Goal: Information Seeking & Learning: Learn about a topic

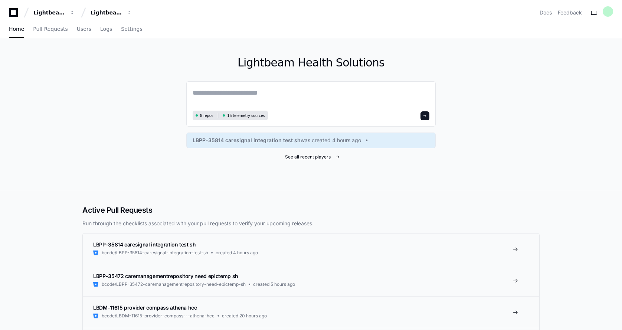
click at [313, 156] on span "See all recent players" at bounding box center [308, 157] width 46 height 6
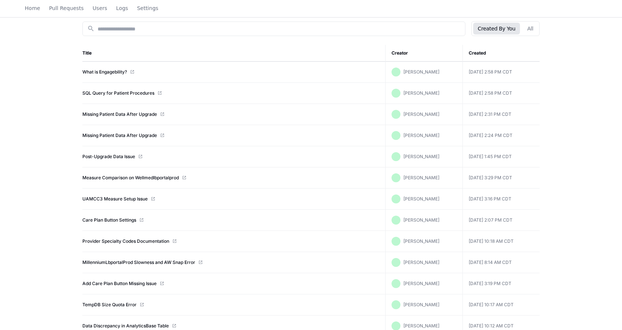
scroll to position [74, 0]
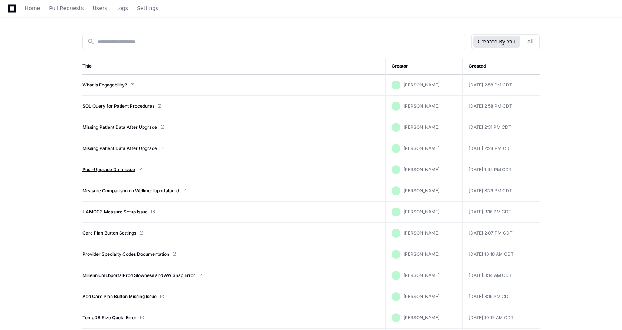
drag, startPoint x: 123, startPoint y: 166, endPoint x: 116, endPoint y: 167, distance: 6.3
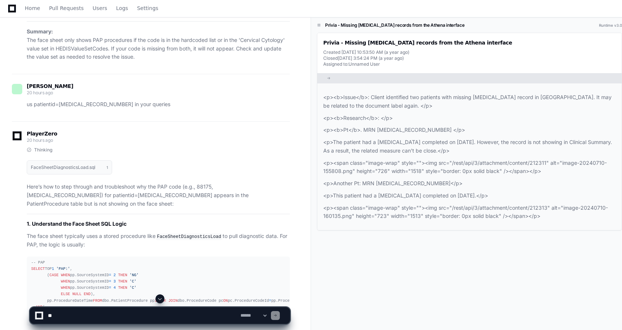
scroll to position [4193, 0]
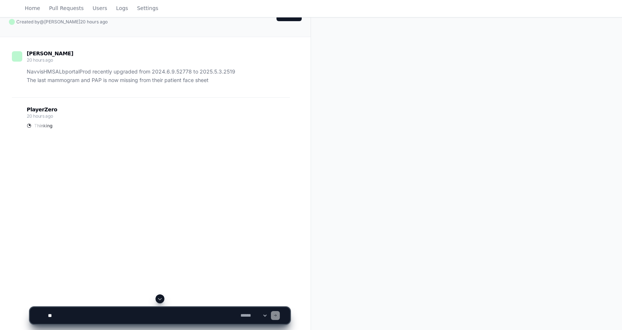
scroll to position [37, 0]
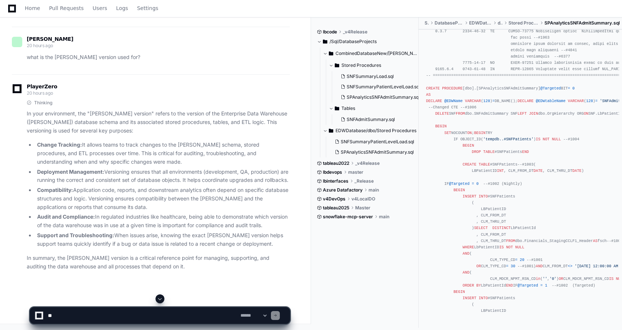
scroll to position [6928, 0]
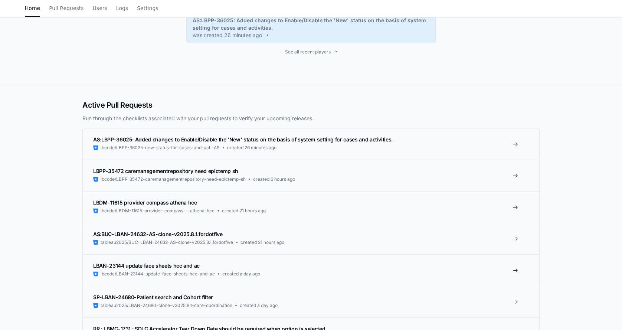
scroll to position [37, 0]
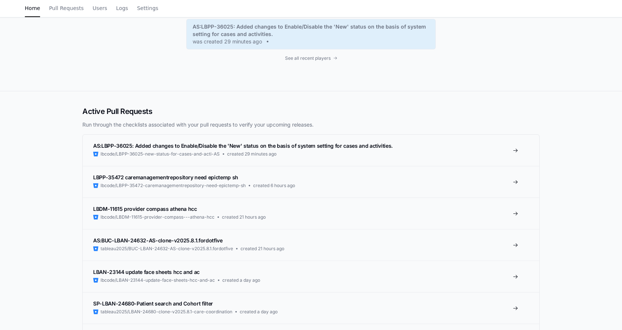
scroll to position [186, 0]
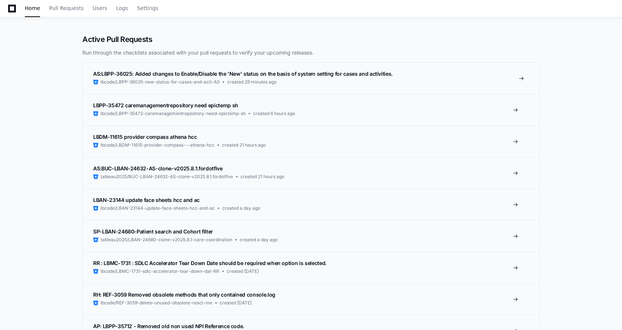
click at [525, 78] on link "AS:LBPP-36025: Added changes to Enable/Disable the 'New' status on the basis of…" at bounding box center [311, 78] width 457 height 31
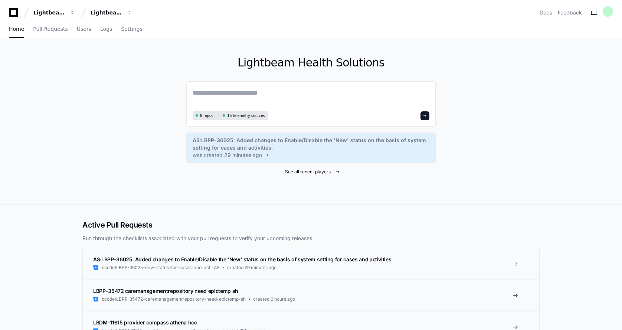
click at [307, 171] on span "See all recent players" at bounding box center [308, 172] width 46 height 6
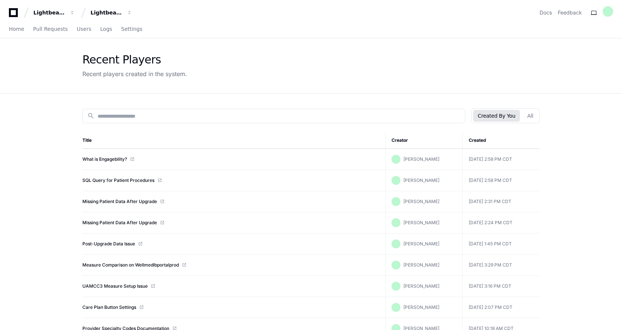
click at [507, 116] on button "Created By You" at bounding box center [496, 116] width 46 height 12
click at [532, 116] on button "All" at bounding box center [530, 116] width 15 height 12
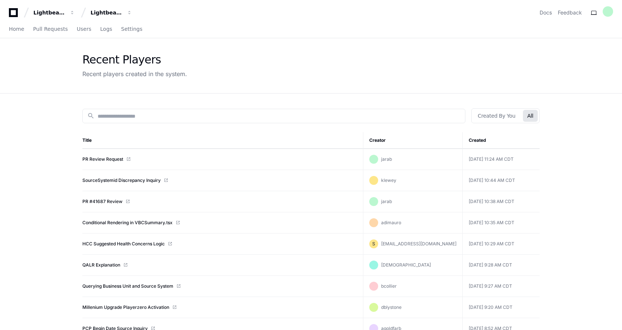
click at [390, 136] on th "Creator" at bounding box center [412, 140] width 99 height 17
click at [424, 137] on th "Creator" at bounding box center [412, 140] width 99 height 17
click at [172, 120] on div "search" at bounding box center [273, 116] width 383 height 14
click at [174, 114] on input at bounding box center [279, 115] width 363 height 7
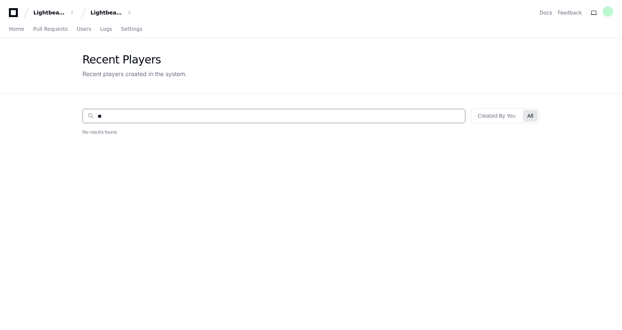
type input "*"
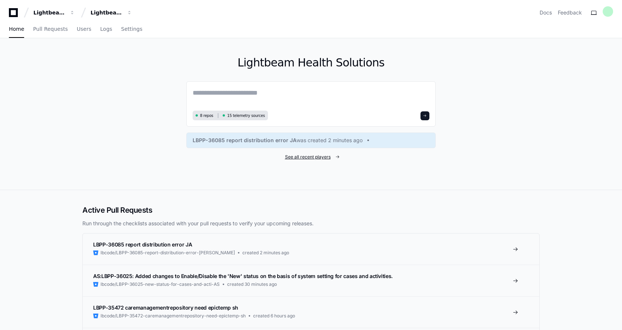
click at [327, 156] on span "See all recent players" at bounding box center [308, 157] width 46 height 6
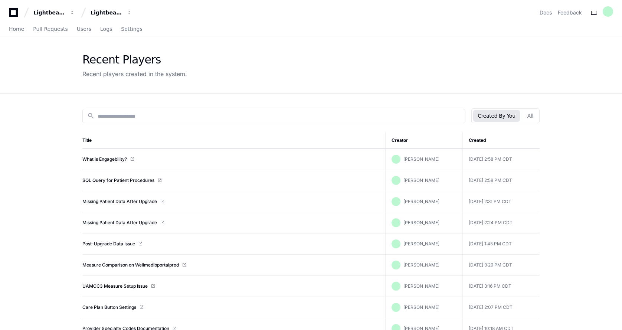
click at [540, 112] on div "Created By You All" at bounding box center [505, 115] width 68 height 15
click at [533, 116] on button "All" at bounding box center [530, 116] width 15 height 12
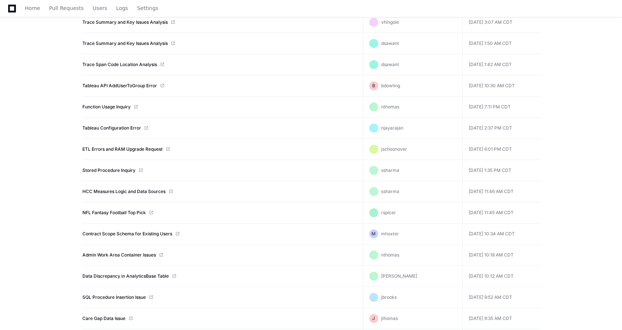
scroll to position [2743, 0]
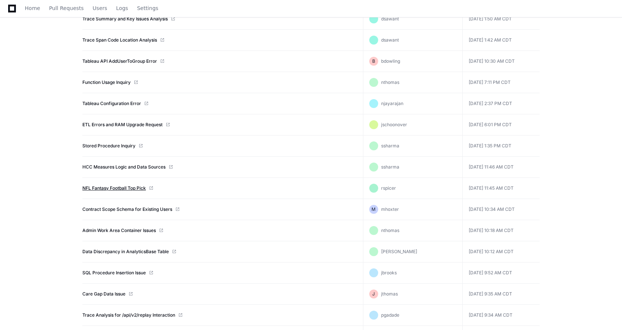
click at [114, 190] on link "NFL Fantasy Football Top Pick" at bounding box center [113, 188] width 63 height 6
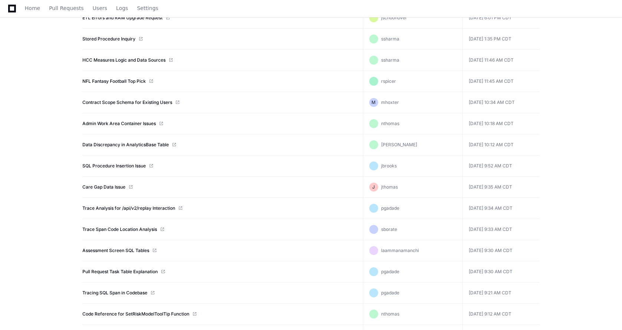
scroll to position [2799, 0]
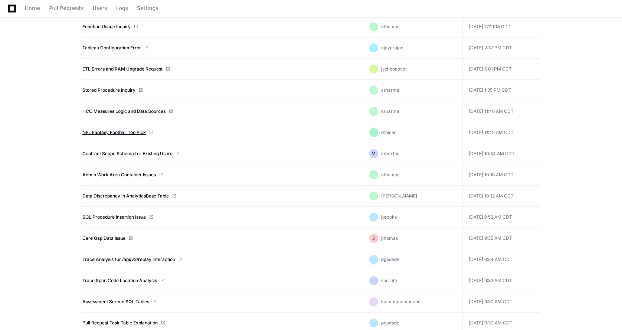
click at [138, 132] on link "NFL Fantasy Football Top Pick" at bounding box center [113, 133] width 63 height 6
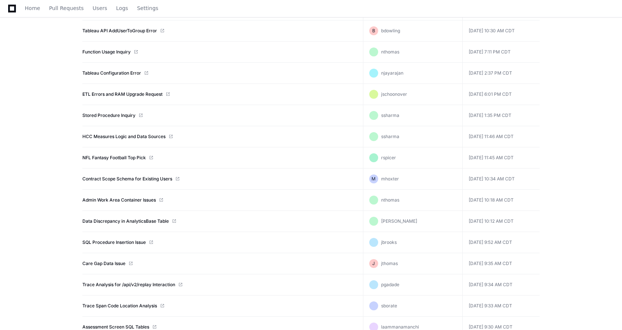
scroll to position [2762, 0]
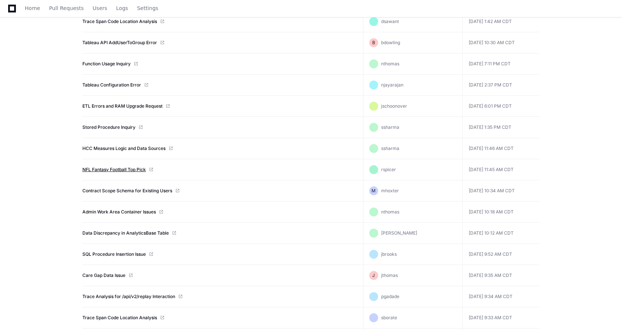
click at [131, 169] on link "NFL Fantasy Football Top Pick" at bounding box center [113, 170] width 63 height 6
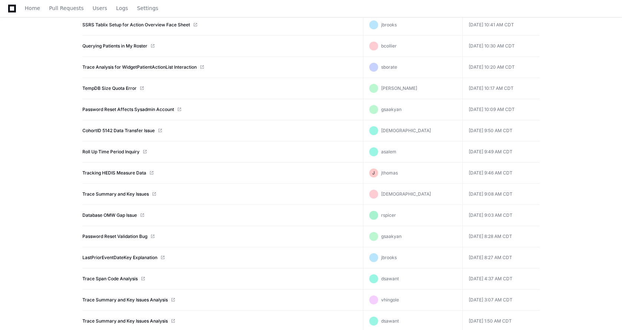
scroll to position [2427, 0]
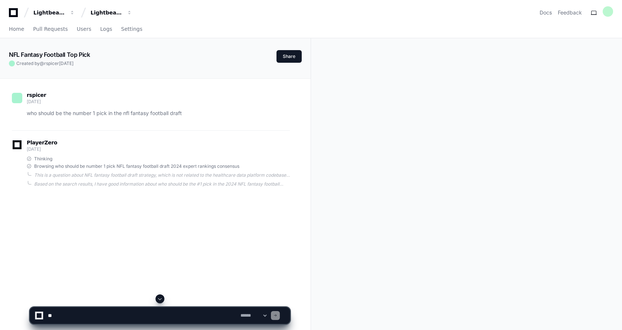
click at [159, 300] on span at bounding box center [160, 299] width 6 height 6
click at [190, 186] on div "Based on the search results, I have good information about who should be the #1…" at bounding box center [162, 184] width 256 height 6
